Goal: Information Seeking & Learning: Learn about a topic

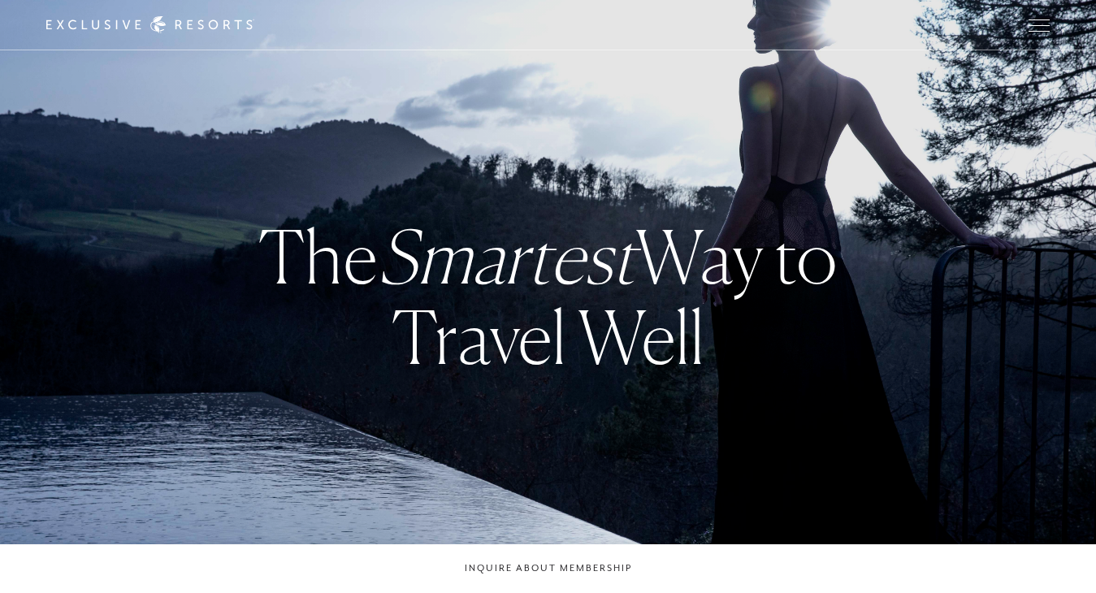
checkbox input "false"
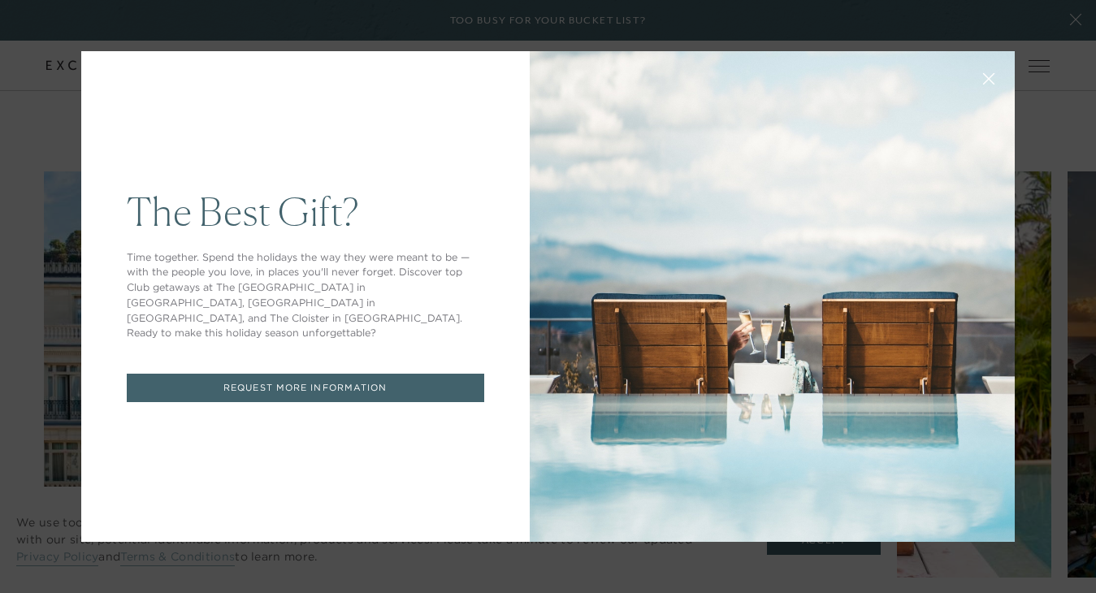
click at [1077, 18] on div "The Best Gift? Time together. Spend the holidays the way they were meant to be …" at bounding box center [548, 296] width 1096 height 593
click at [990, 78] on icon at bounding box center [989, 79] width 12 height 12
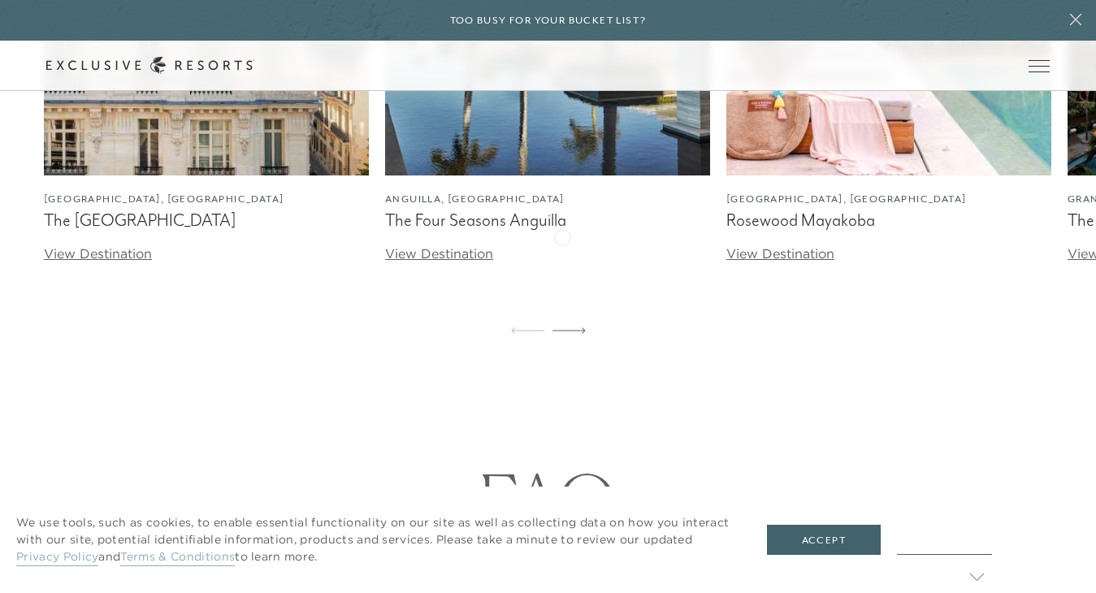
scroll to position [5233, 0]
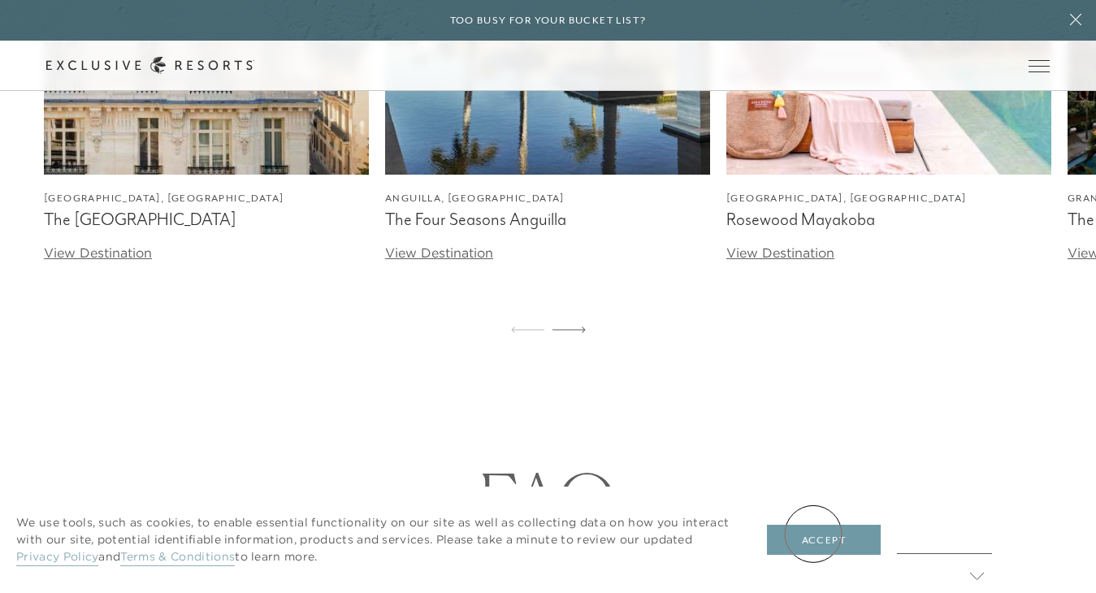
click at [813, 534] on button "Accept" at bounding box center [824, 540] width 114 height 31
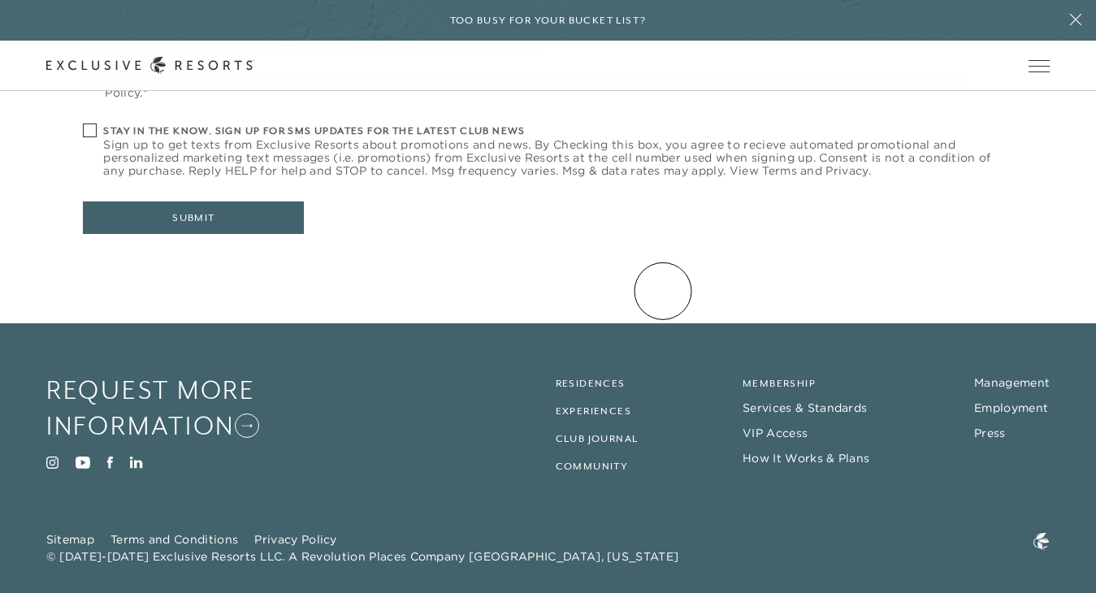
scroll to position [7613, 0]
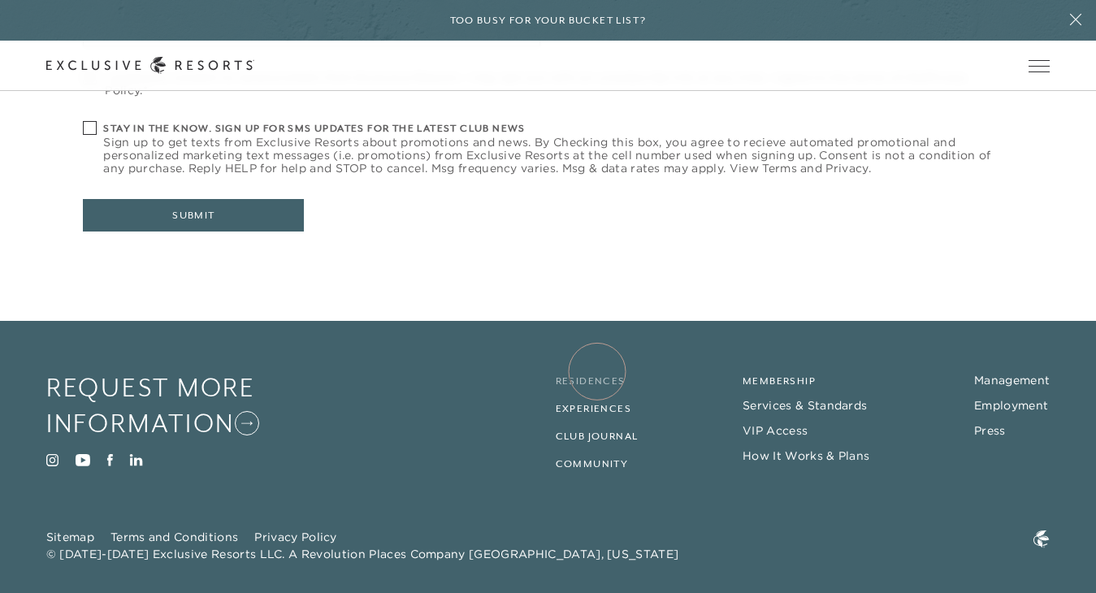
click at [597, 375] on link "Residences" at bounding box center [591, 380] width 70 height 11
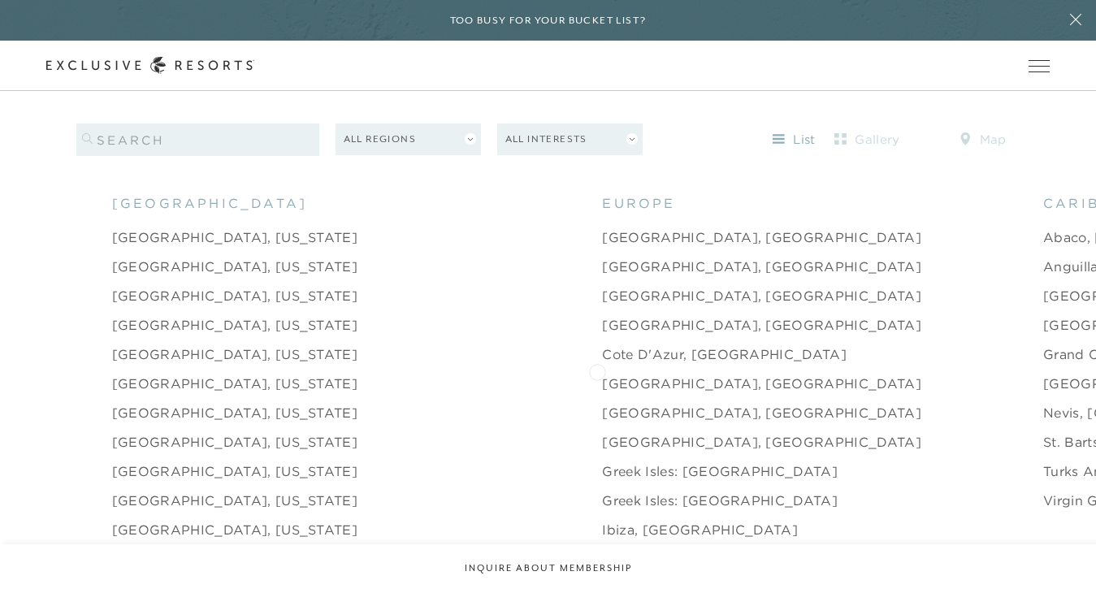
scroll to position [1570, 0]
click at [172, 258] on link "[GEOGRAPHIC_DATA], [US_STATE]" at bounding box center [234, 268] width 245 height 20
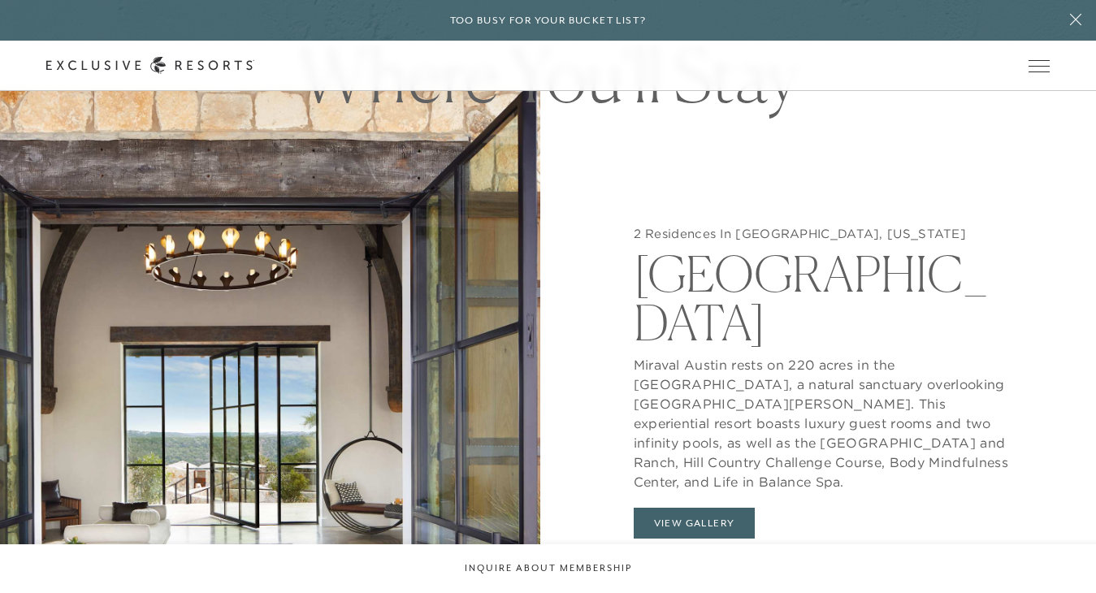
scroll to position [1512, 0]
